Goal: Information Seeking & Learning: Learn about a topic

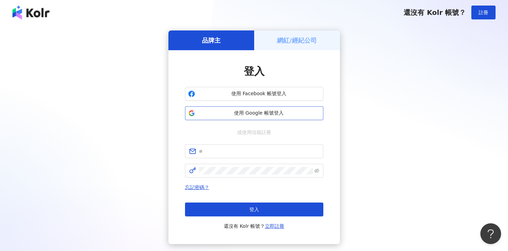
click at [230, 119] on button "使用 Google 帳號登入" at bounding box center [254, 113] width 138 height 14
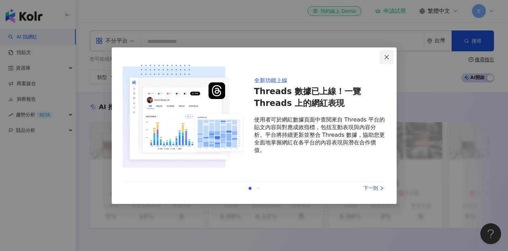
click at [387, 55] on icon "close" at bounding box center [387, 57] width 6 height 6
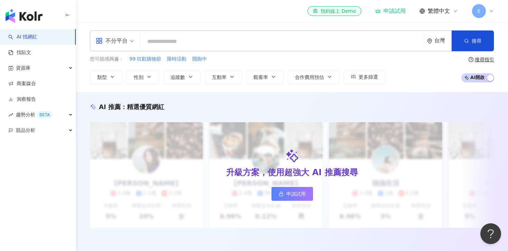
click at [131, 44] on span "不分平台" at bounding box center [115, 40] width 38 height 11
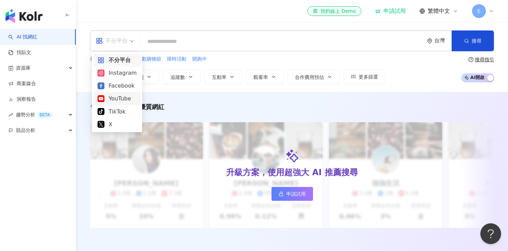
click at [121, 96] on div "YouTube" at bounding box center [117, 98] width 39 height 9
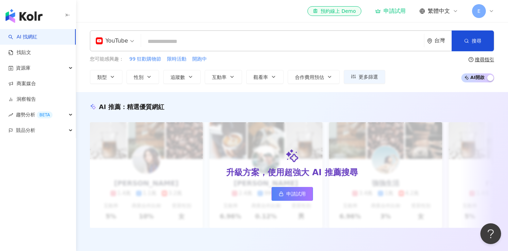
click at [167, 45] on input "search" at bounding box center [283, 41] width 278 height 13
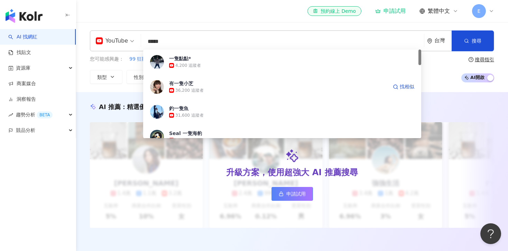
type input "****"
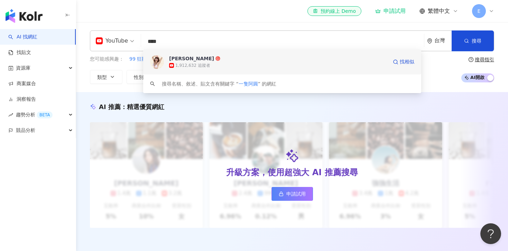
click at [224, 69] on div "阿圓 1,912,632 追蹤者 找相似" at bounding box center [282, 61] width 278 height 25
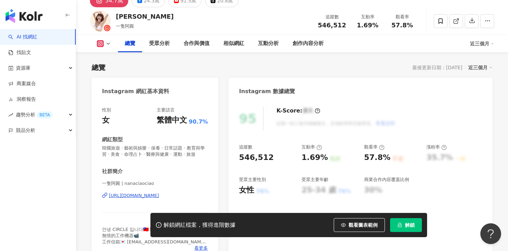
scroll to position [31, 0]
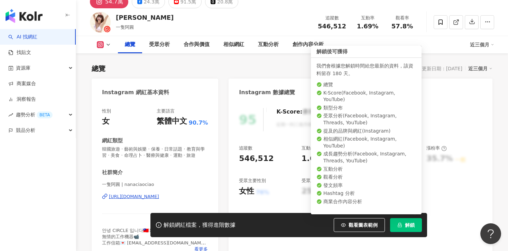
click at [405, 224] on span "解鎖" at bounding box center [410, 225] width 10 height 6
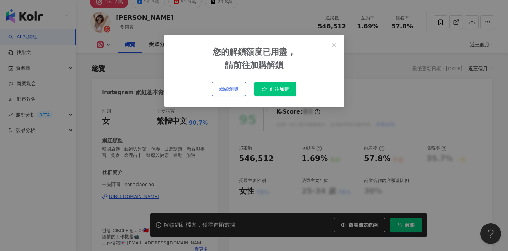
click at [235, 89] on span "繼續瀏覽" at bounding box center [228, 89] width 19 height 6
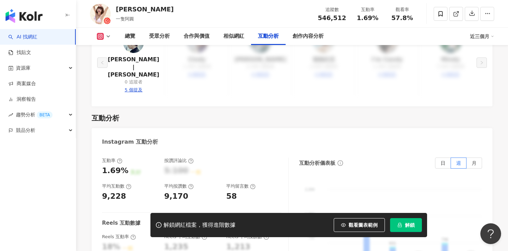
scroll to position [1362, 0]
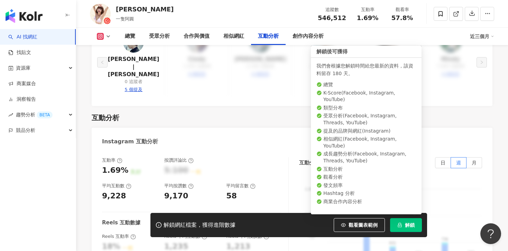
click at [411, 223] on span "解鎖" at bounding box center [410, 225] width 10 height 6
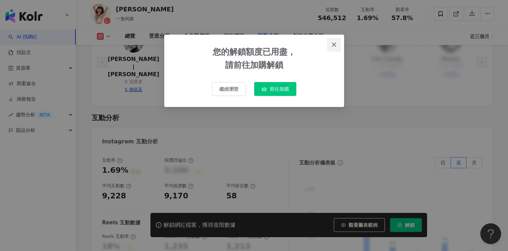
click at [334, 47] on button "Close" at bounding box center [334, 45] width 14 height 14
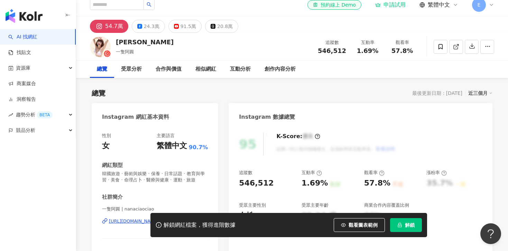
scroll to position [7, 0]
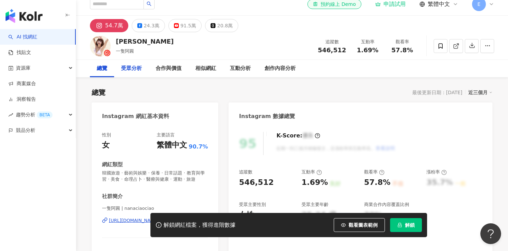
click at [133, 72] on div "受眾分析" at bounding box center [131, 68] width 21 height 8
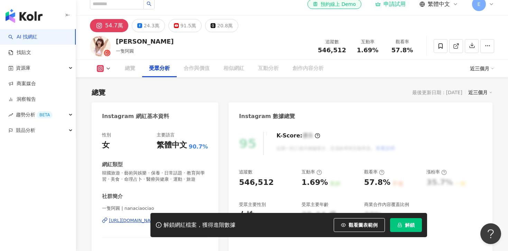
scroll to position [597, 0]
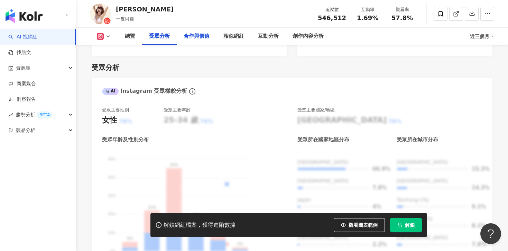
click at [197, 40] on div "合作與價值" at bounding box center [197, 36] width 26 height 8
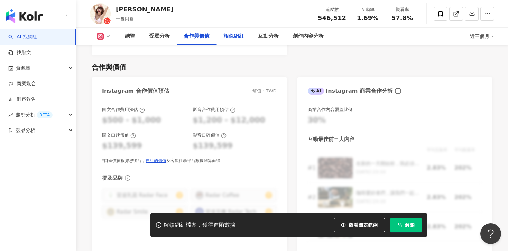
click at [235, 31] on div "相似網紅" at bounding box center [234, 36] width 35 height 17
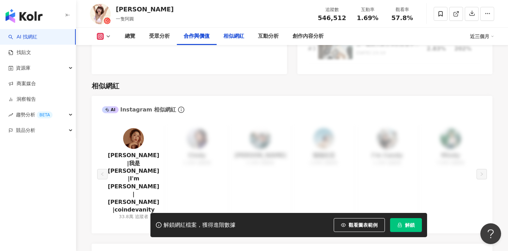
scroll to position [1117, 0]
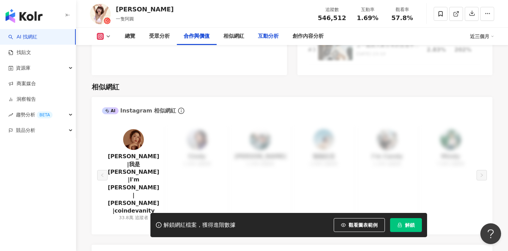
click at [269, 35] on div "互動分析" at bounding box center [268, 36] width 21 height 8
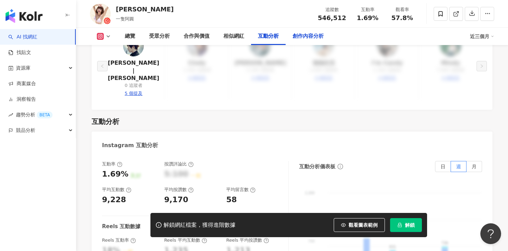
click at [305, 38] on div "創作內容分析" at bounding box center [308, 36] width 31 height 8
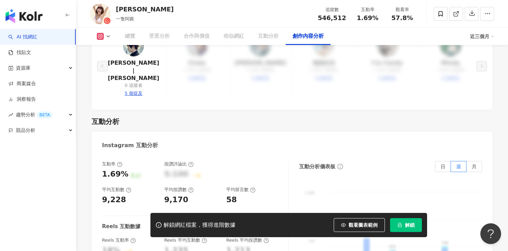
scroll to position [1964, 0]
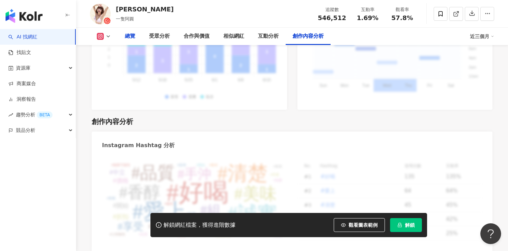
click at [131, 35] on div "總覽" at bounding box center [130, 36] width 10 height 8
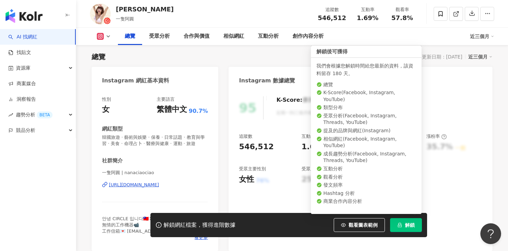
click at [404, 223] on button "解鎖" at bounding box center [406, 225] width 32 height 14
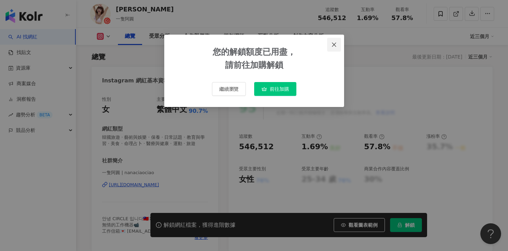
click at [334, 43] on icon "close" at bounding box center [334, 45] width 6 height 6
